Goal: Information Seeking & Learning: Learn about a topic

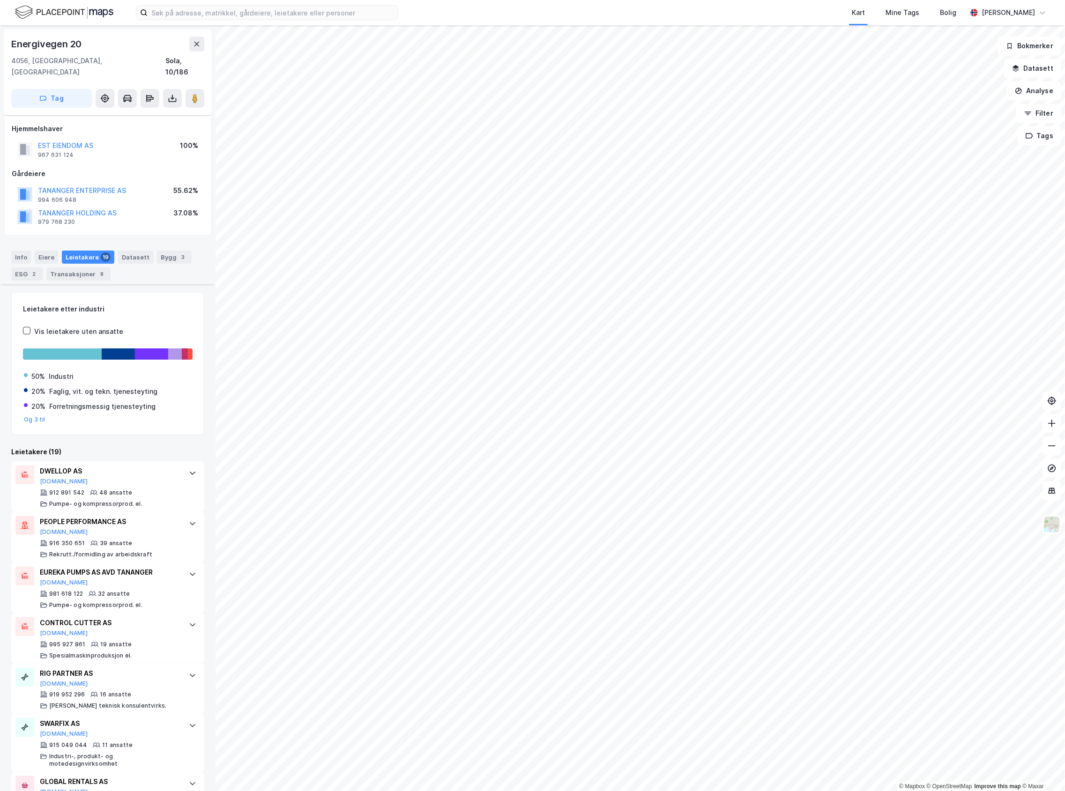
scroll to position [375, 0]
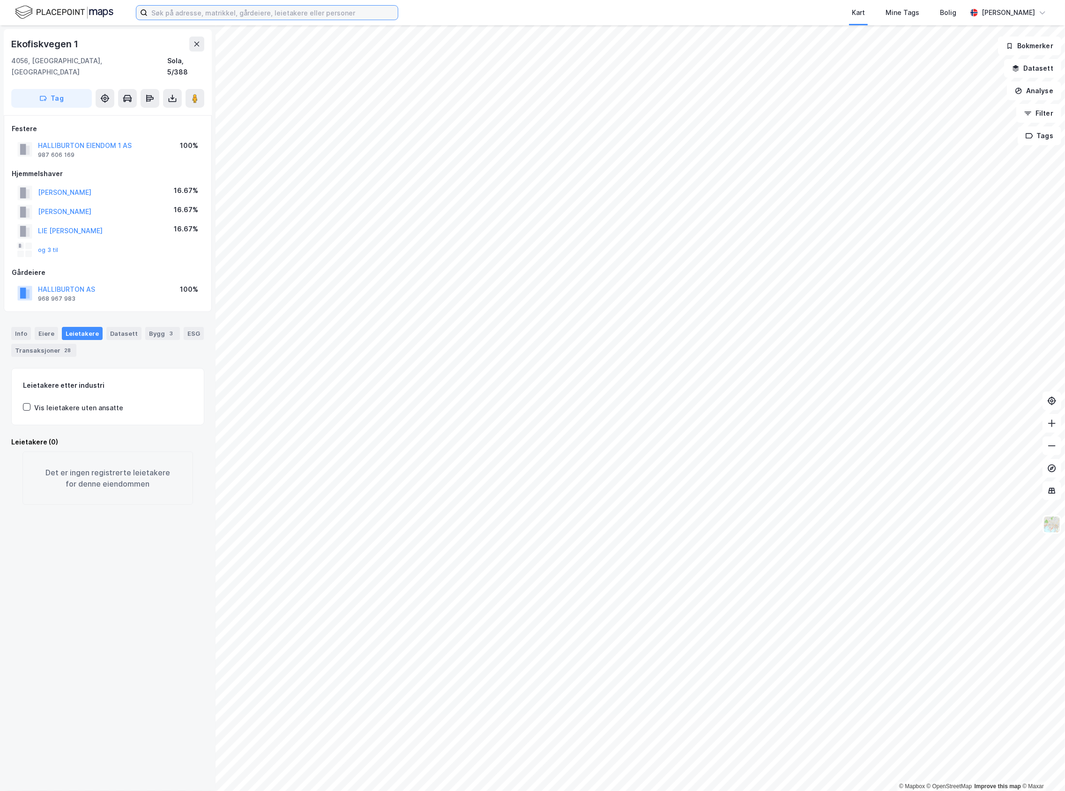
click at [239, 14] on input at bounding box center [273, 13] width 250 height 14
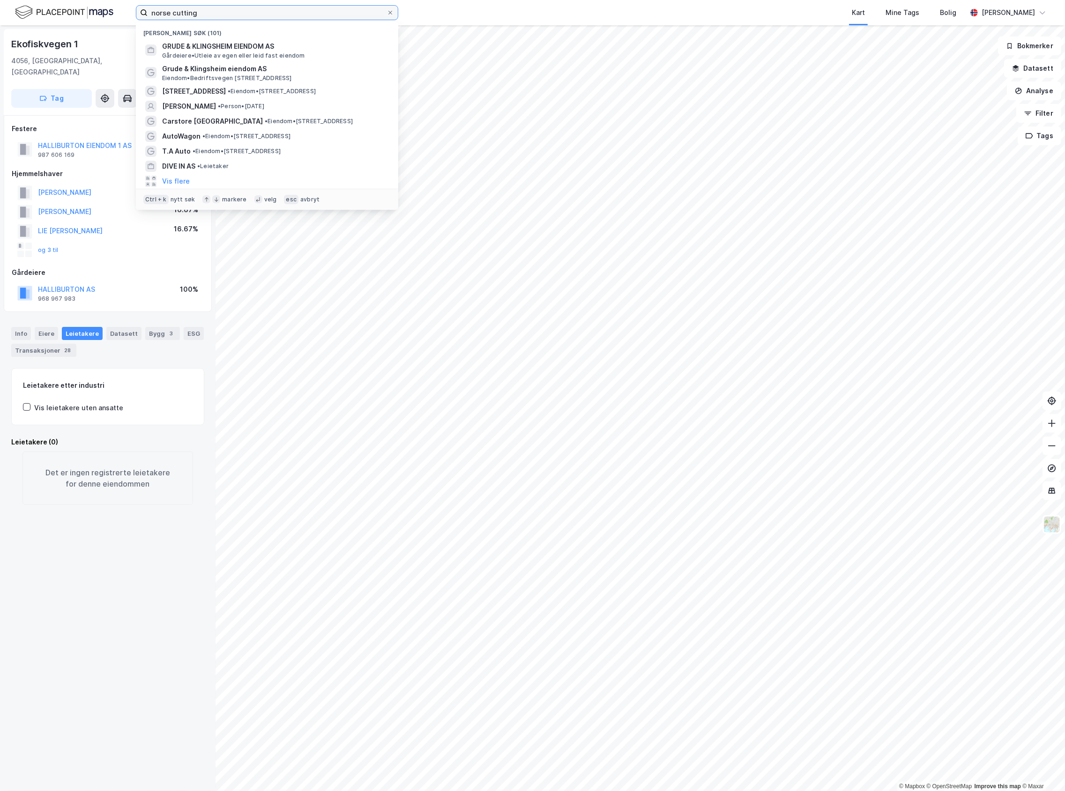
type input "norse cutting"
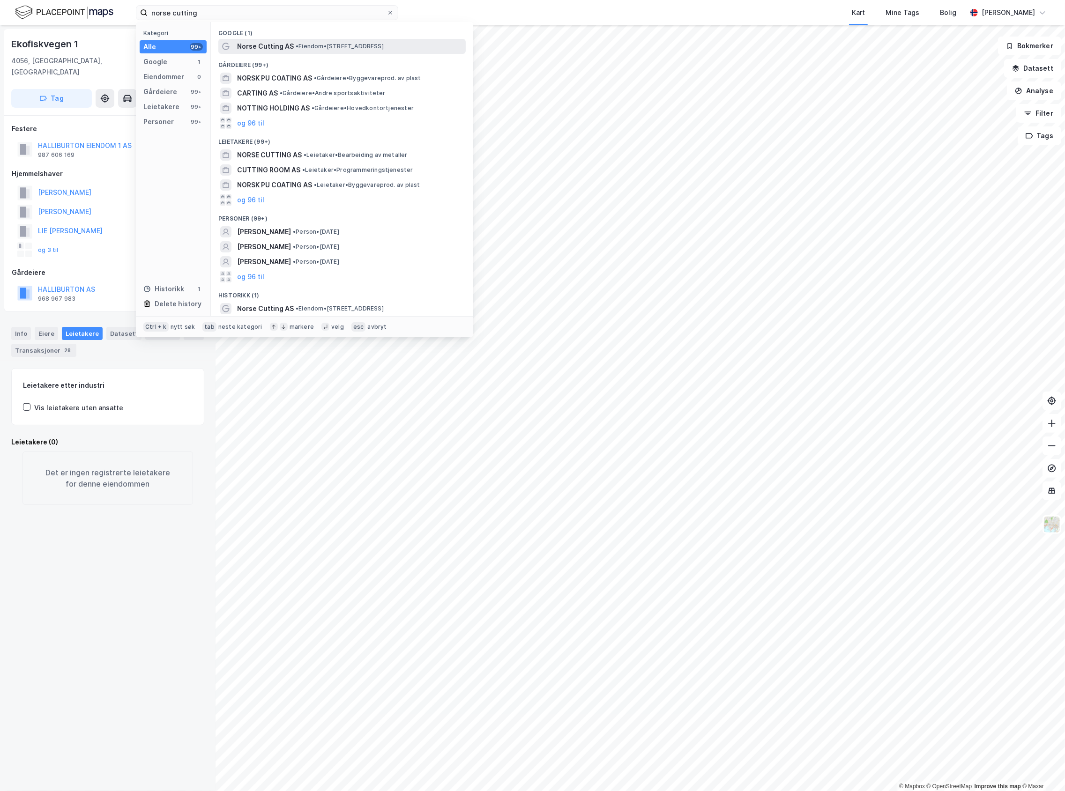
click at [295, 41] on div "Norse Cutting AS • Eiendom • [STREET_ADDRESS]" at bounding box center [350, 46] width 227 height 11
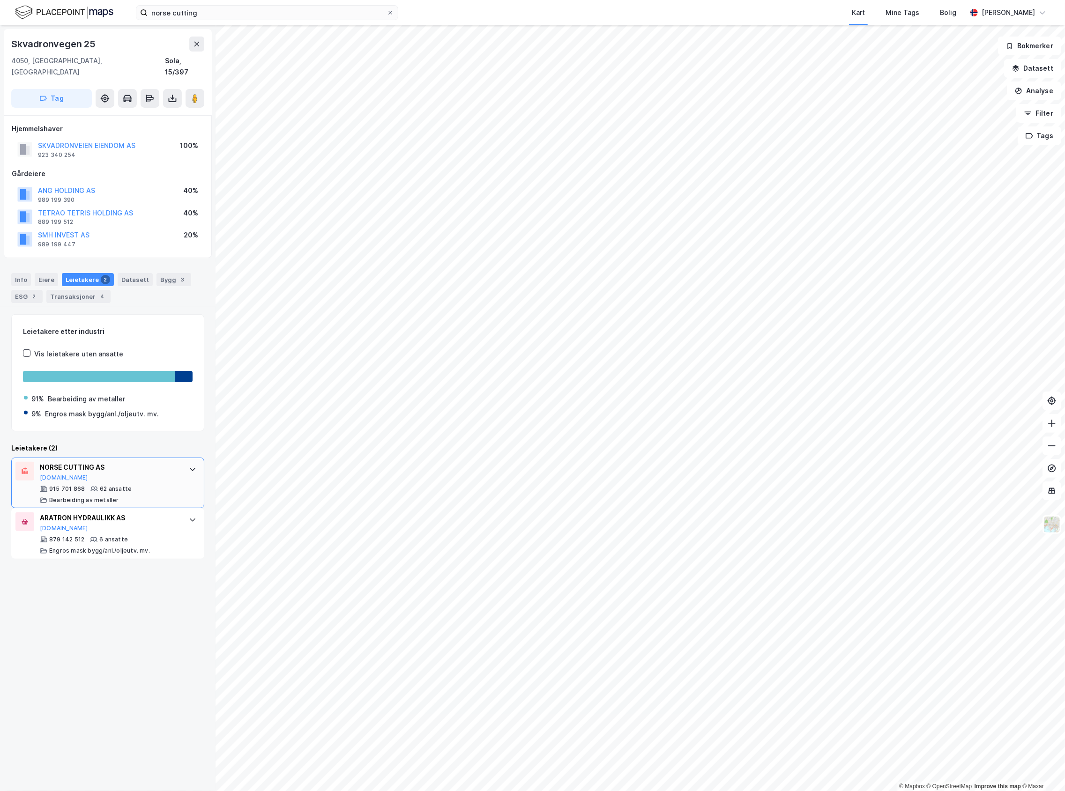
click at [135, 474] on div "NORSE CUTTING AS [DOMAIN_NAME] 915 701 868 62 ansatte Bearbeiding av metaller" at bounding box center [110, 483] width 140 height 42
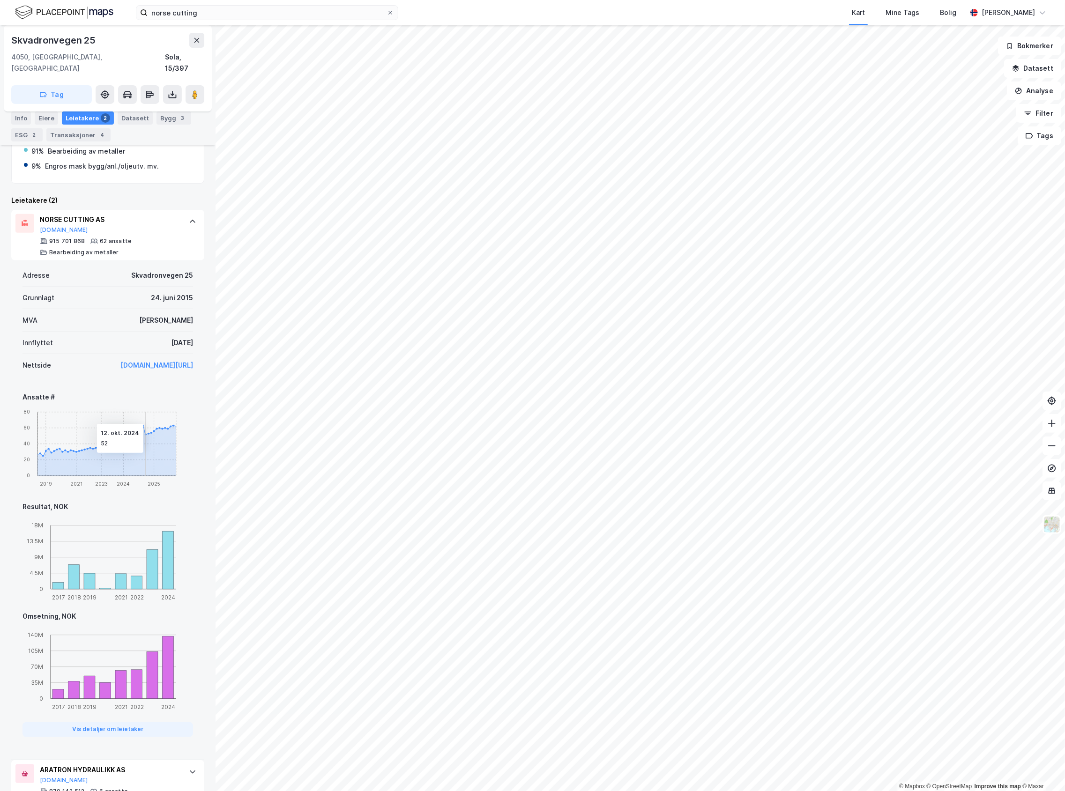
scroll to position [250, 0]
click at [164, 119] on div "Bygg 3" at bounding box center [174, 118] width 35 height 13
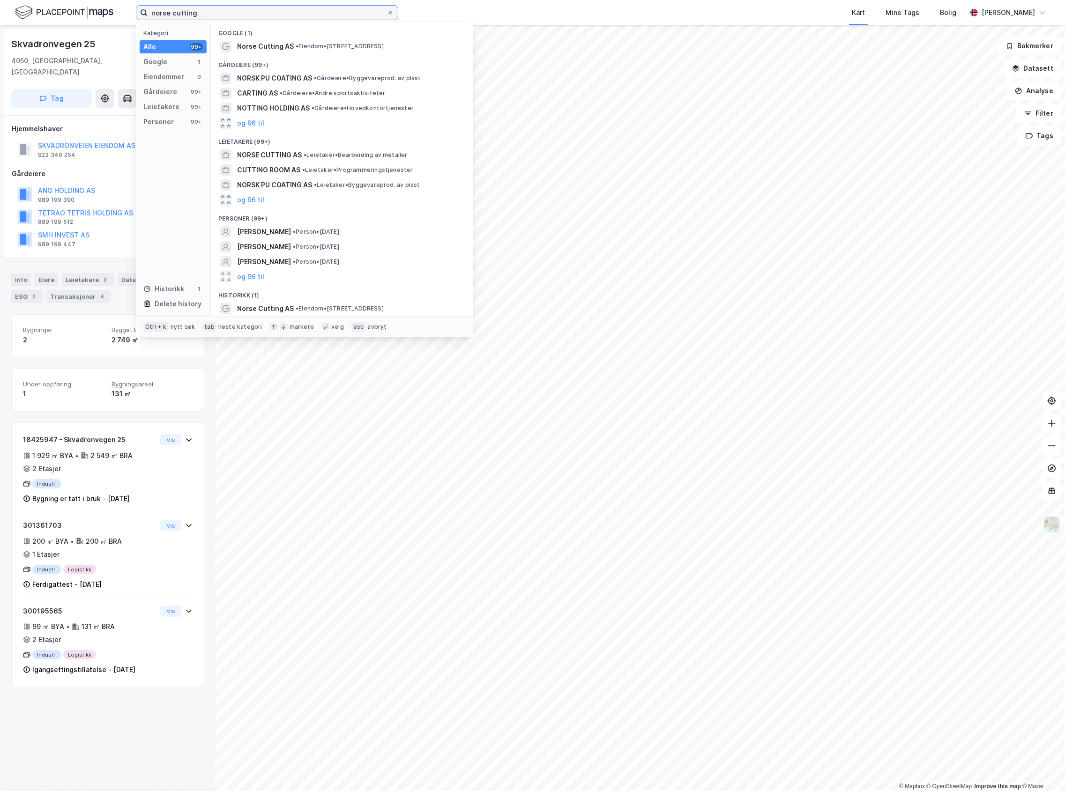
click at [186, 15] on input "norse cutting" at bounding box center [267, 13] width 239 height 14
click at [82, 273] on div "Leietakere 2" at bounding box center [88, 279] width 52 height 13
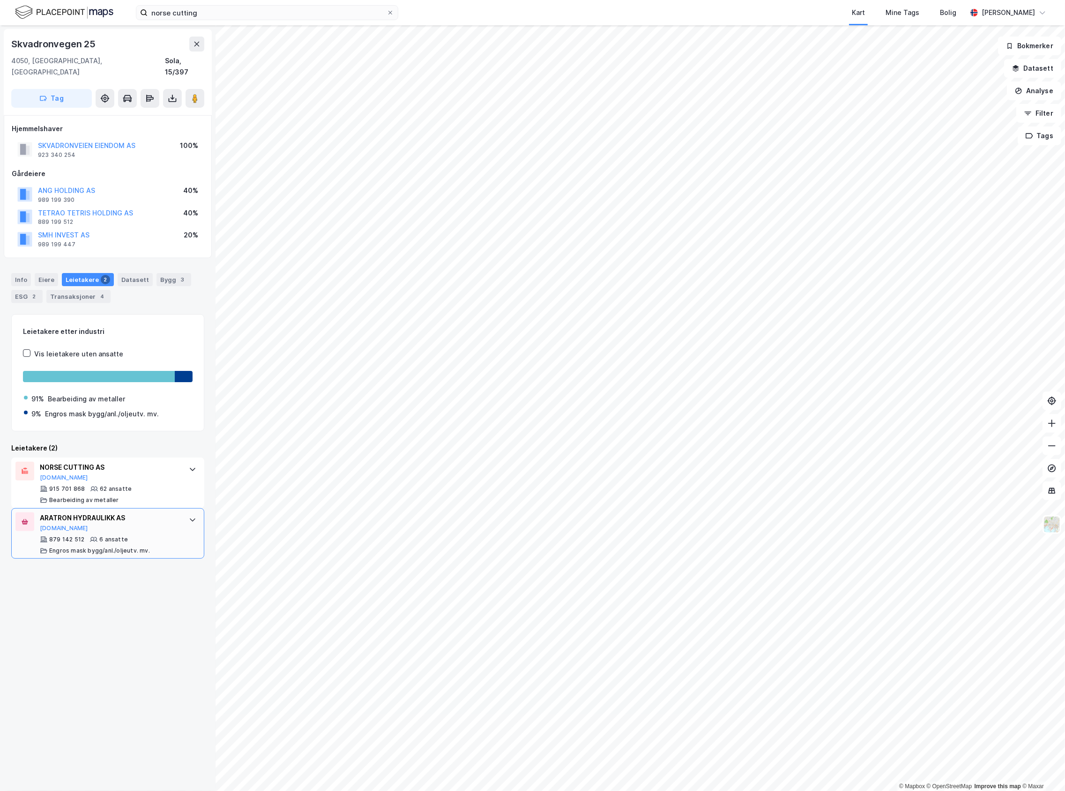
click at [113, 547] on div "Engros mask bygg/anl./oljeutv. mv." at bounding box center [99, 550] width 101 height 7
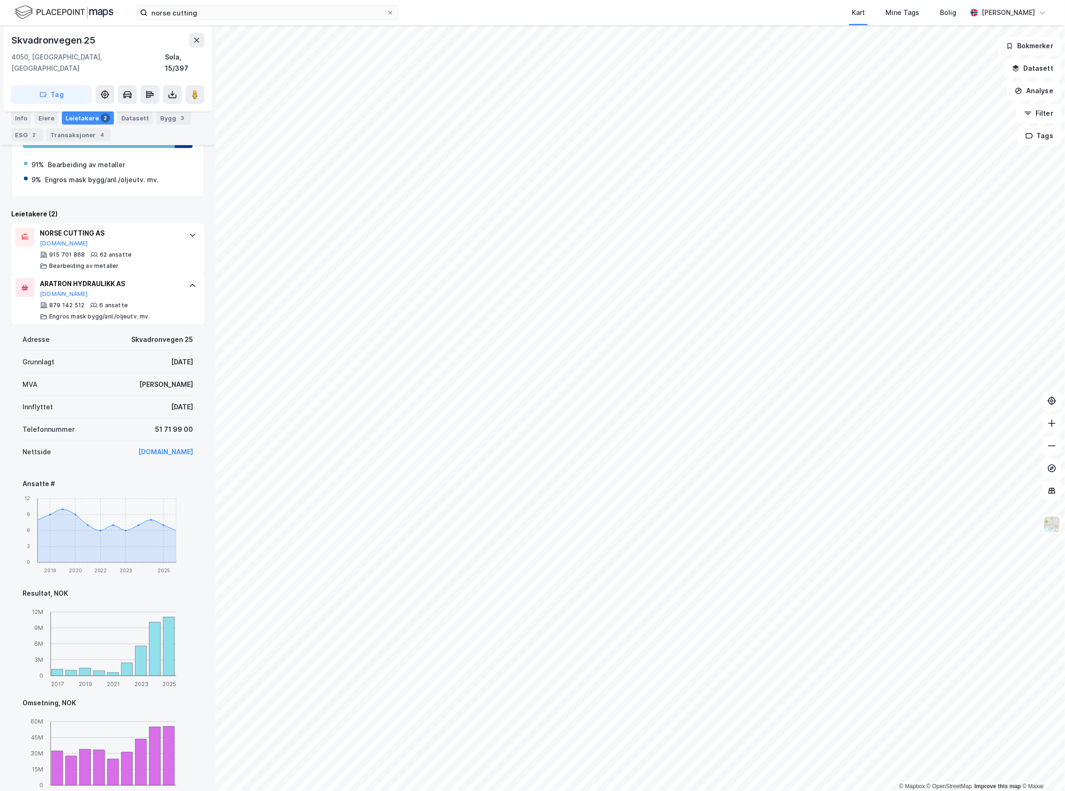
scroll to position [250, 0]
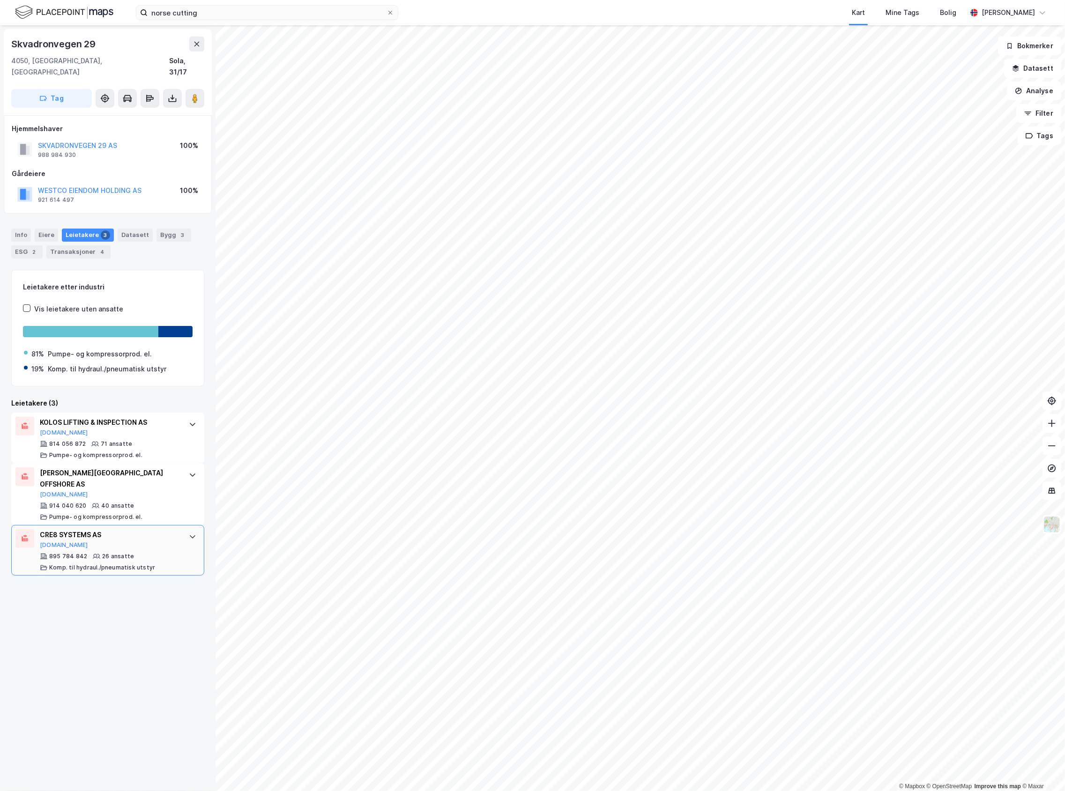
click at [154, 553] on div "895 784 842 26 ansatte Komp. til hydraul./pneumatisk utstyr" at bounding box center [110, 562] width 140 height 19
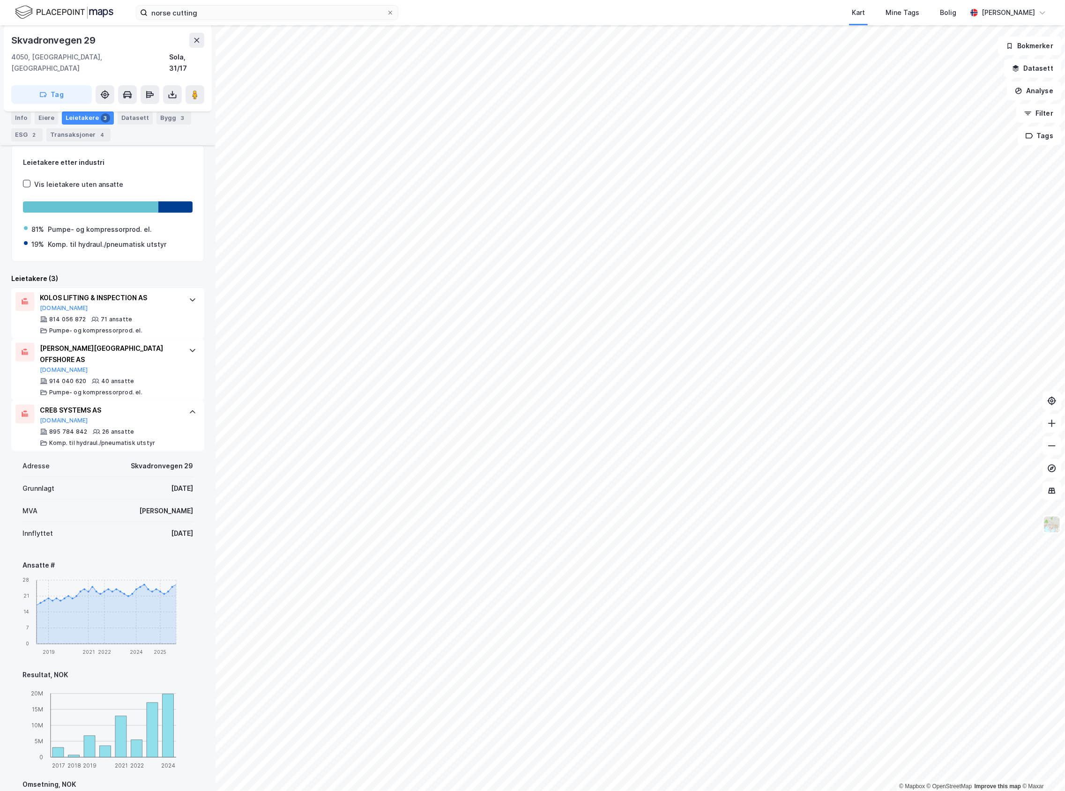
scroll to position [62, 0]
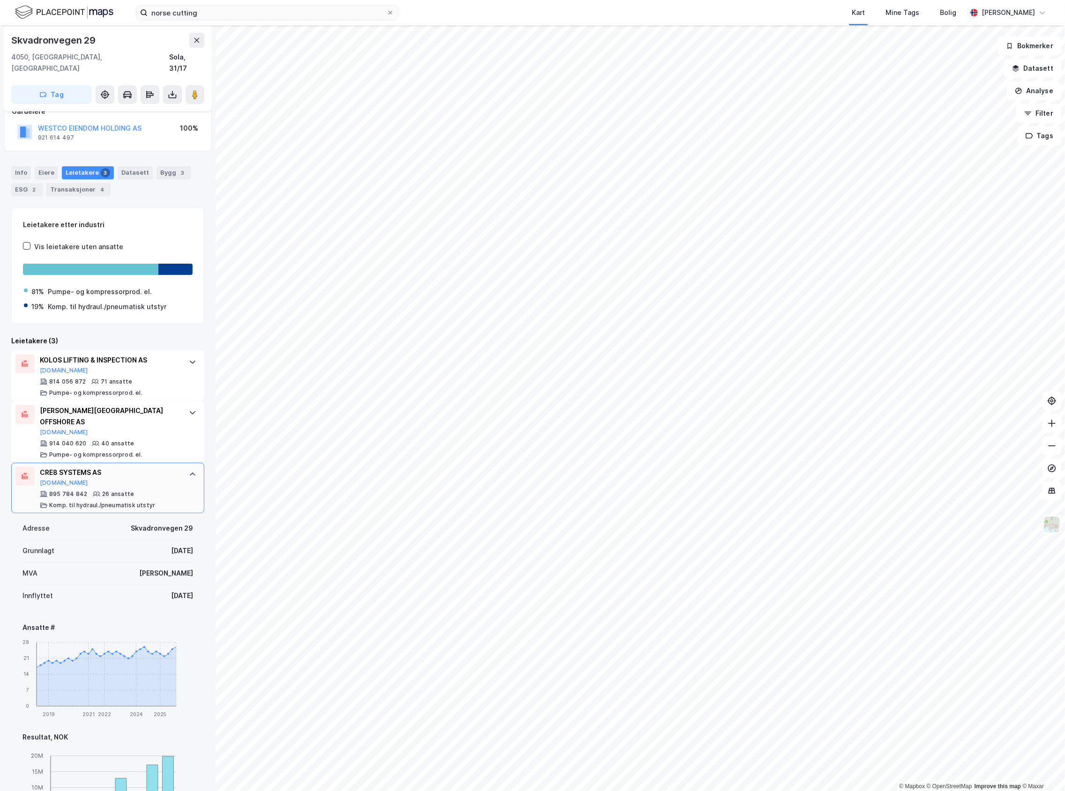
click at [164, 491] on div "895 784 842 26 ansatte Komp. til hydraul./pneumatisk utstyr" at bounding box center [110, 500] width 140 height 19
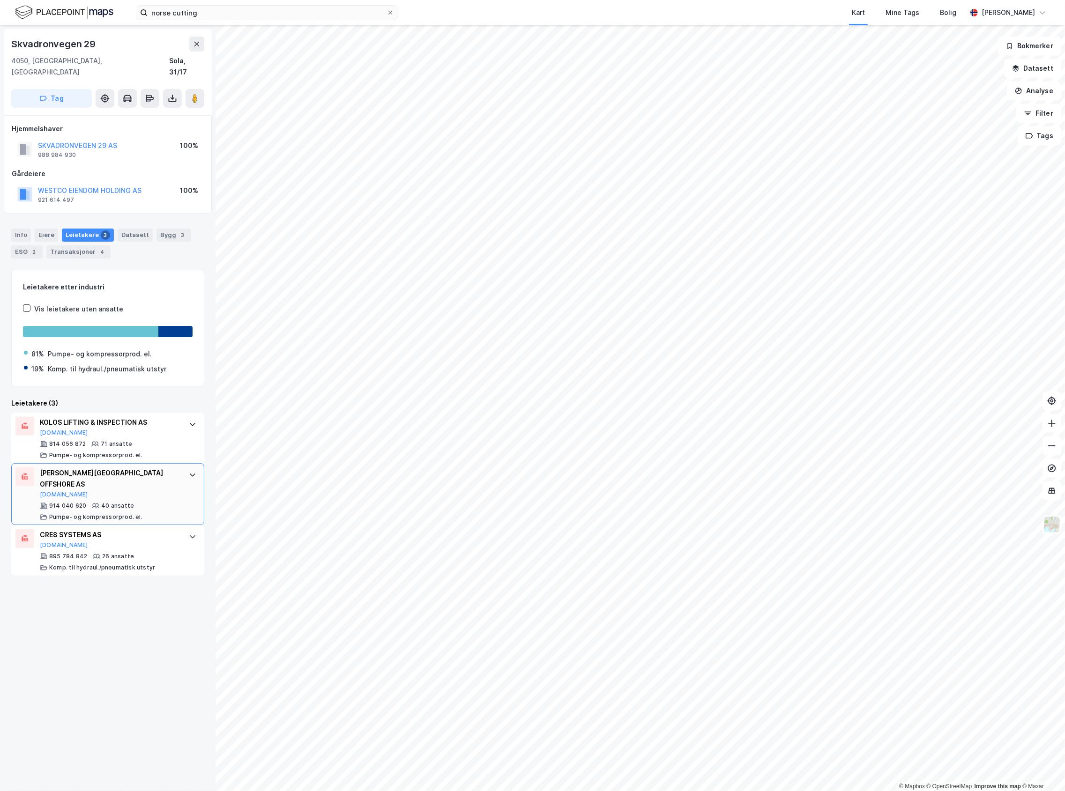
scroll to position [0, 0]
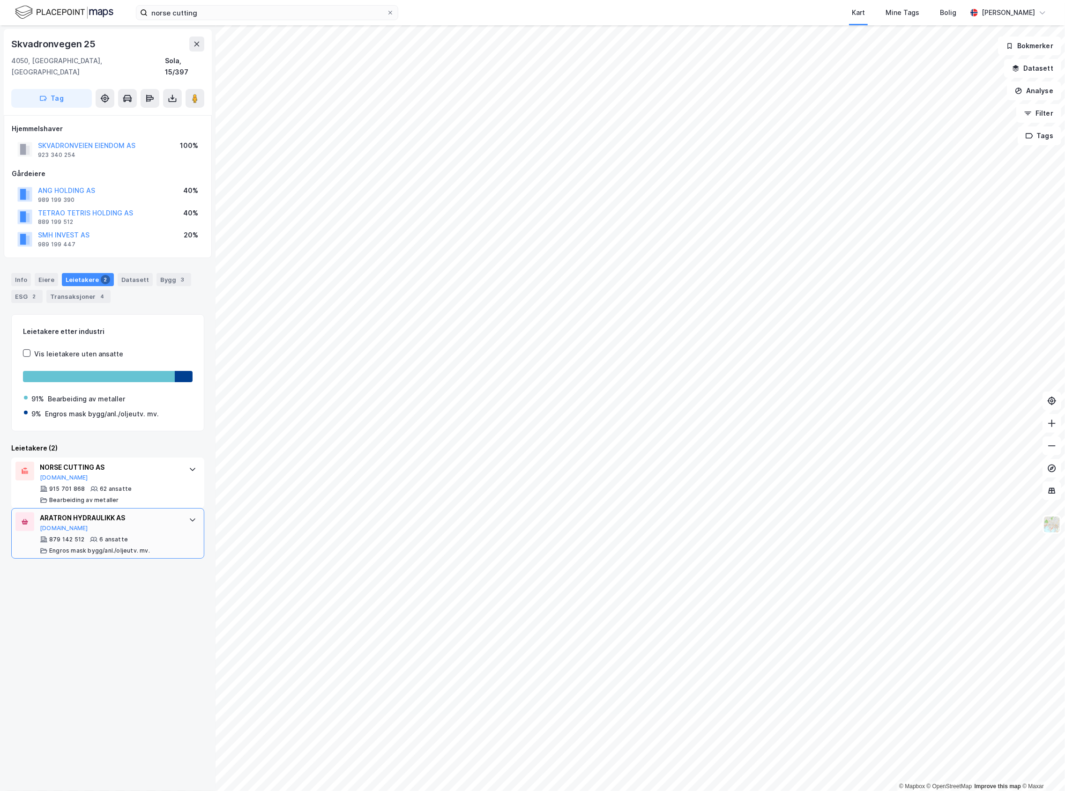
click at [150, 540] on div "879 142 512 6 ansatte Engros mask bygg/anl./oljeutv. mv." at bounding box center [110, 545] width 140 height 19
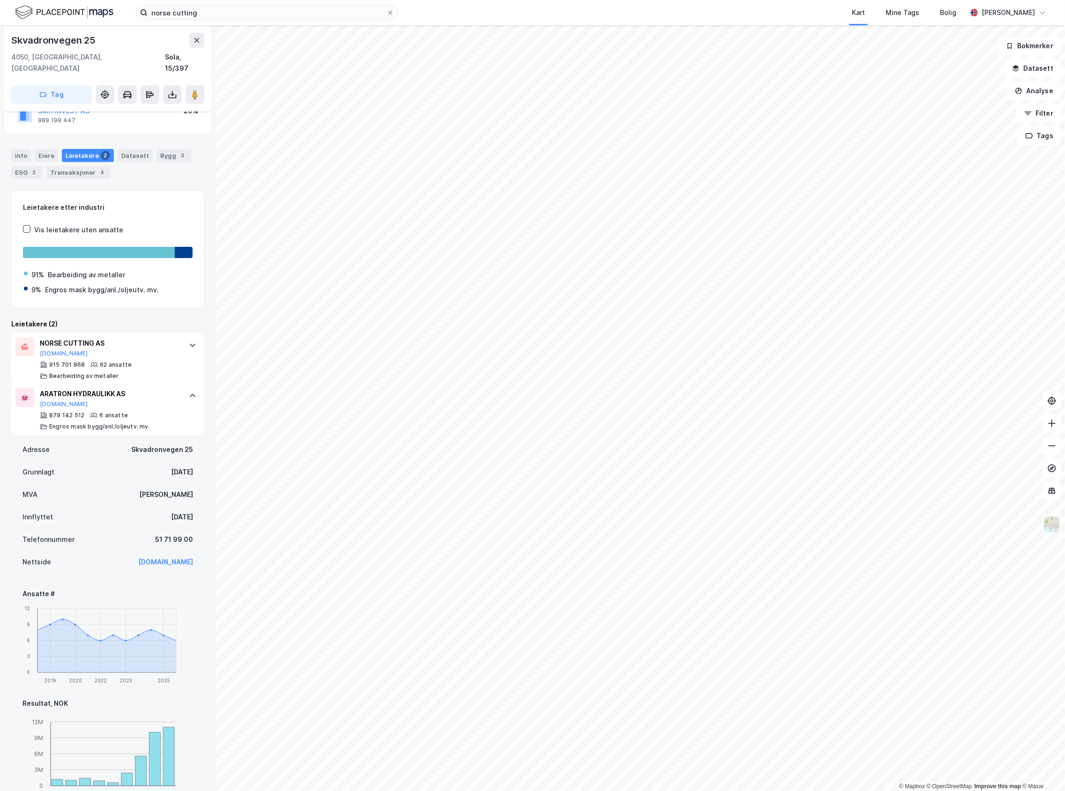
scroll to position [125, 0]
click at [149, 558] on link "[DOMAIN_NAME]" at bounding box center [165, 562] width 55 height 8
click at [46, 149] on div "Eiere" at bounding box center [46, 155] width 23 height 13
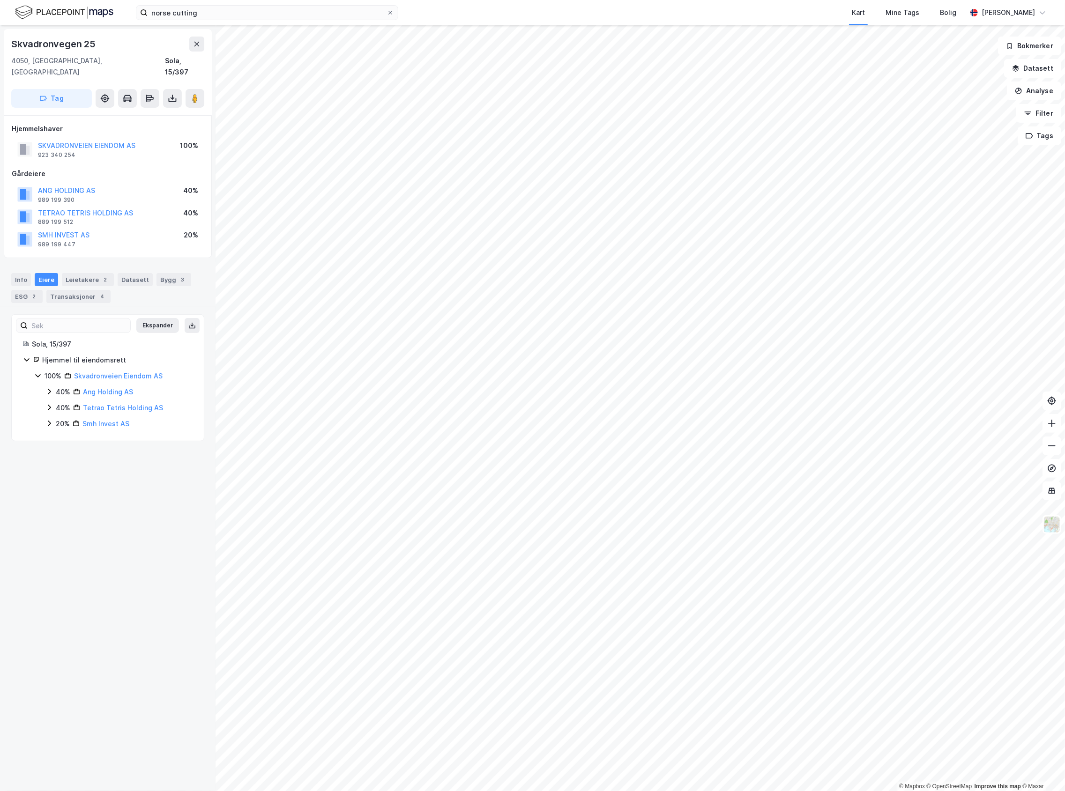
click at [52, 388] on icon at bounding box center [48, 391] width 7 height 7
click at [56, 418] on div "40%" at bounding box center [63, 423] width 15 height 11
click at [48, 450] on div "20% Smh Invest AS" at bounding box center [118, 455] width 147 height 11
drag, startPoint x: 149, startPoint y: 134, endPoint x: 37, endPoint y: 134, distance: 112.0
click at [37, 138] on div "SKVADRONVEIEN EIENDOM AS 923 340 254 100%" at bounding box center [108, 149] width 192 height 22
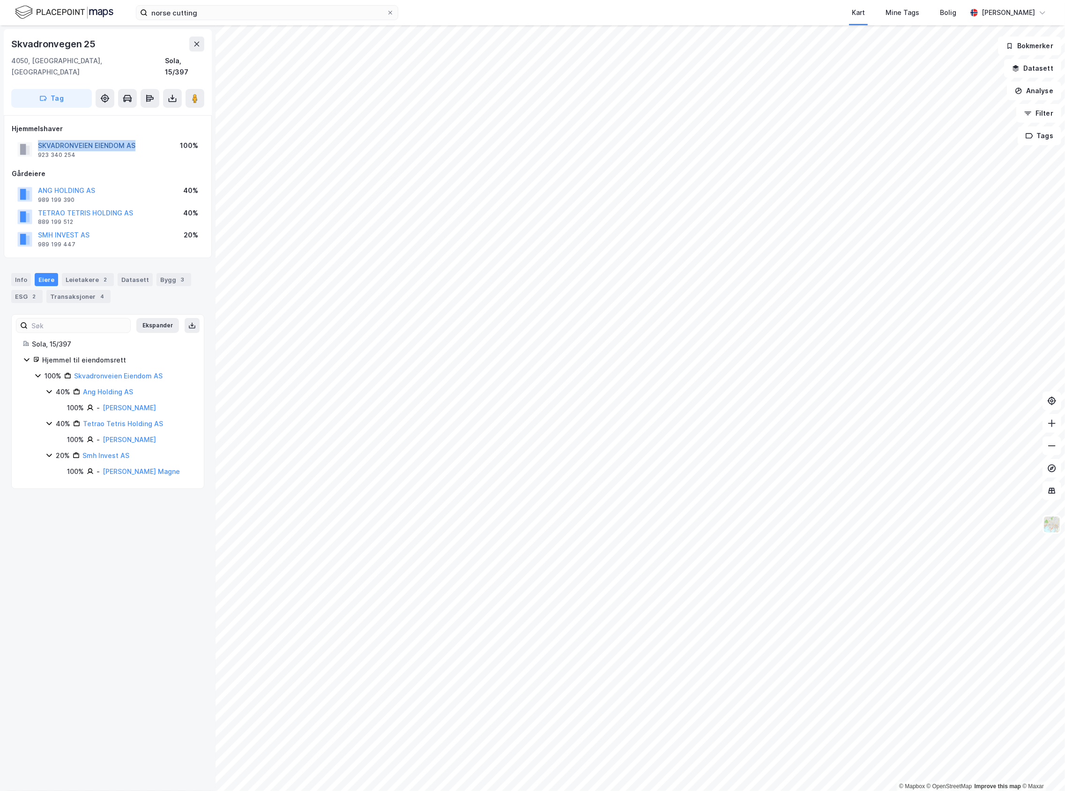
copy button "SKVADRONVEIEN EIENDOM AS"
click at [75, 262] on div "Info [PERSON_NAME] 2 Datasett Bygg 3 ESG 2 Transaksjoner 4" at bounding box center [108, 284] width 216 height 45
click at [79, 275] on div "Leietakere 2" at bounding box center [88, 279] width 52 height 13
